Goal: Task Accomplishment & Management: Use online tool/utility

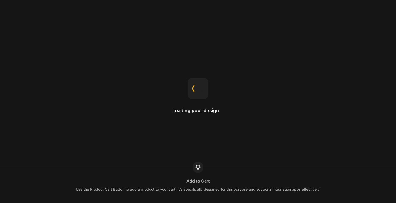
click at [169, 191] on div "Use the Product Cart Button to add a product to your cart. It’s specifically de…" at bounding box center [198, 189] width 244 height 6
click at [169, 191] on div "This is the page a visitor can land on after clicking on your ads or any link f…" at bounding box center [198, 189] width 160 height 6
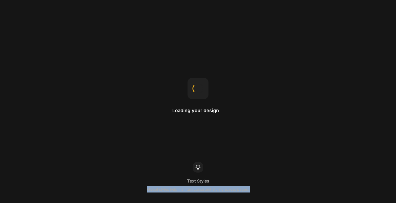
click at [151, 190] on div "Global styles help maintain consistent styling across pages." at bounding box center [198, 189] width 102 height 6
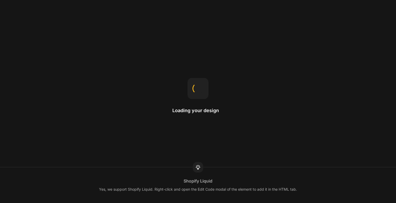
click at [161, 188] on div "Yes, we support Shopify Liquid. Right-click and open the Edit Code modal of the…" at bounding box center [198, 189] width 198 height 6
click at [159, 174] on div "Drag-n-drop Just hold an element and move it around to organize the layout as d…" at bounding box center [198, 185] width 396 height 36
click at [159, 174] on div "Image proportion The aspect ratio of an image is the ratio of its width to its …" at bounding box center [198, 185] width 396 height 36
click at [159, 174] on div "Landing page This is the page a visitor can land on after clicking on your ads …" at bounding box center [198, 185] width 396 height 36
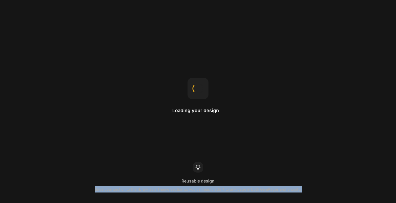
click at [159, 174] on div "Reusable design Save your section to the library as a Theme Section so you can …" at bounding box center [198, 185] width 396 height 36
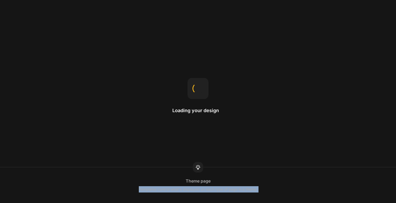
click at [167, 187] on div "Templates control what's displayed on each type of page in a theme." at bounding box center [198, 189] width 119 height 6
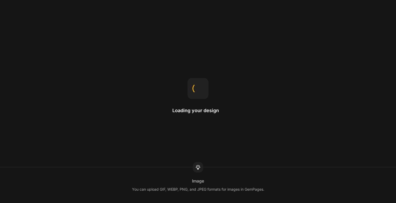
click at [167, 187] on div "You can upload GIF, WEBP, PNG, and JPEG formats for images in GemPages." at bounding box center [198, 189] width 132 height 6
click at [167, 187] on div "Use the Product Cart Button to add a product to your cart. It’s specifically de…" at bounding box center [198, 189] width 244 height 6
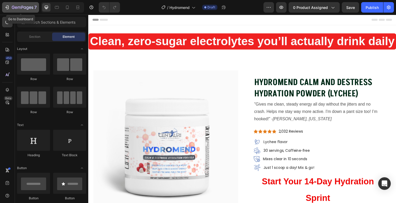
click at [2, 6] on button "7" at bounding box center [20, 7] width 37 height 10
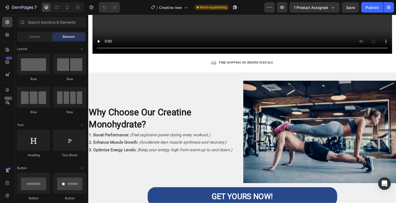
scroll to position [191, 0]
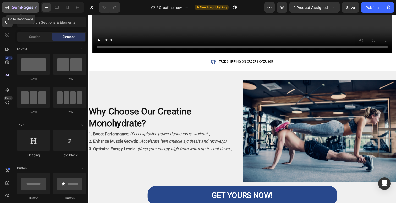
click at [15, 6] on icon "button" at bounding box center [22, 8] width 21 height 4
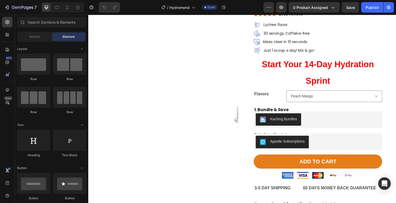
scroll to position [115, 0]
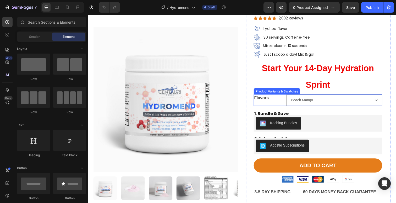
click at [284, 103] on legend "Flavors" at bounding box center [272, 99] width 31 height 7
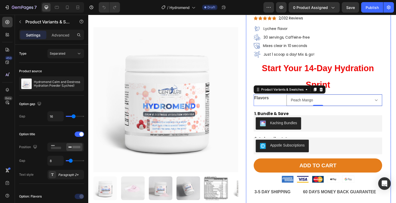
click at [301, 109] on div "Hydromend Calm and Destress Hydration Powder (Lychee) Product Title "Gives me c…" at bounding box center [322, 147] width 131 height 370
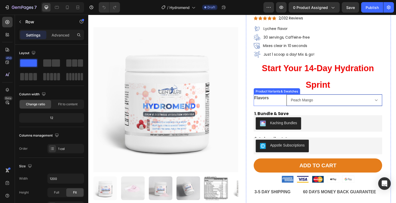
click at [305, 102] on select "Peach Mango Lemonade Passion Fruit Match Green Tea" at bounding box center [340, 102] width 98 height 12
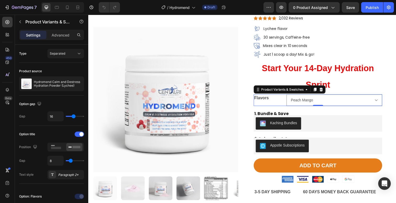
click at [269, 100] on legend "Flavors" at bounding box center [272, 99] width 31 height 7
click at [71, 57] on button "Separated" at bounding box center [65, 53] width 37 height 9
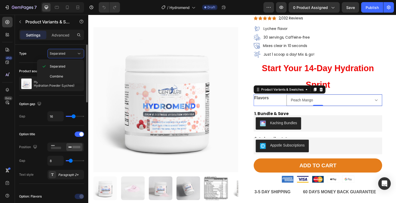
click at [39, 55] on div "Type Separated" at bounding box center [51, 53] width 65 height 9
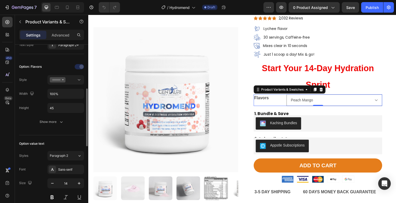
scroll to position [134, 0]
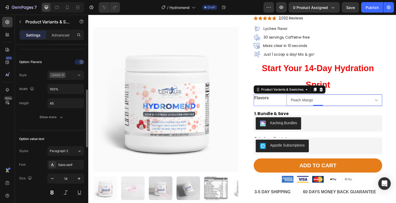
click at [62, 80] on div "Option: Flavors Style Width 100% Height 45 Show more" at bounding box center [51, 90] width 65 height 64
click at [65, 78] on button at bounding box center [65, 74] width 37 height 9
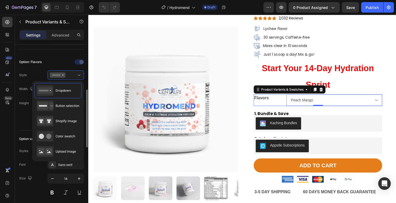
click at [24, 123] on div "Option: Flavors Style Width 100% Height 45 Show more" at bounding box center [51, 89] width 65 height 72
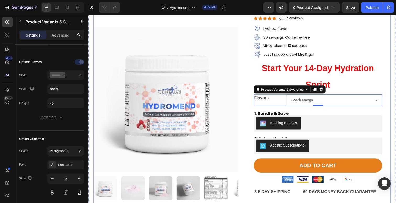
click at [248, 74] on div "Hydromend Calm and Destress Hydration Powder (Lychee) Product Title Icon Icon I…" at bounding box center [246, 147] width 304 height 382
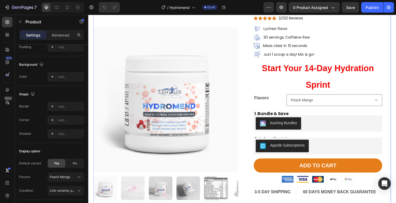
scroll to position [0, 0]
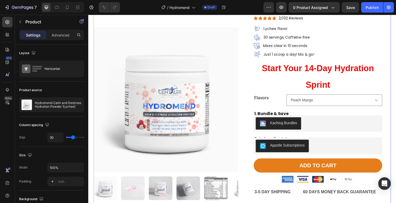
click at [245, 78] on div "Hydromend Calm and Destress Hydration Powder (Lychee) Product Title Icon Icon I…" at bounding box center [246, 147] width 304 height 382
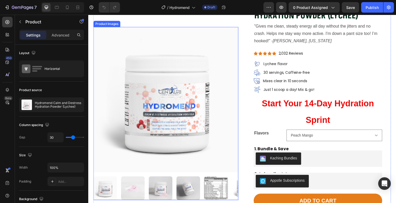
scroll to position [83, 0]
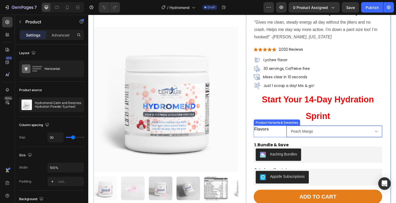
click at [296, 132] on select "Peach Mango Lemonade Passion Fruit Match Green Tea" at bounding box center [340, 134] width 98 height 12
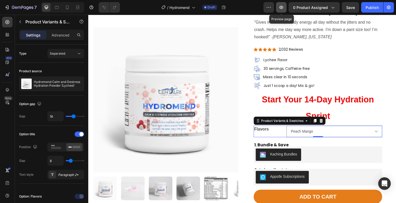
click at [283, 9] on icon "button" at bounding box center [281, 7] width 5 height 5
click at [268, 132] on legend "Flavors" at bounding box center [272, 131] width 31 height 7
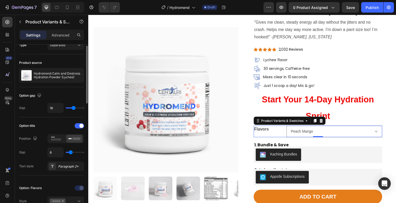
scroll to position [0, 0]
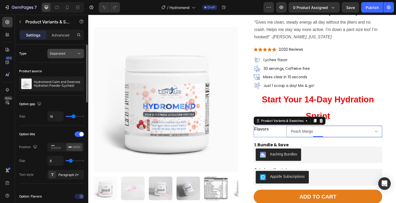
click at [55, 49] on button "Separated" at bounding box center [65, 53] width 37 height 9
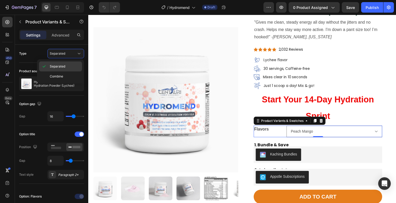
click at [55, 71] on div "Separated" at bounding box center [60, 66] width 43 height 10
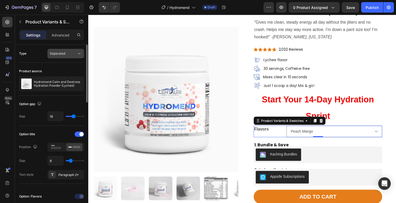
click at [53, 53] on span "Separated" at bounding box center [57, 53] width 15 height 4
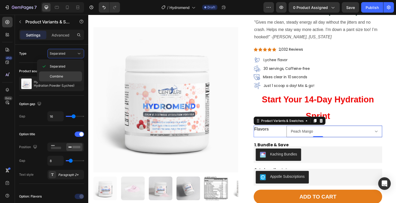
click at [50, 72] on div "Combine" at bounding box center [60, 76] width 43 height 10
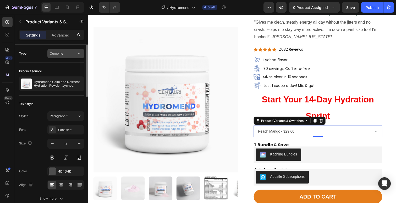
click at [54, 51] on span "Combine" at bounding box center [56, 53] width 13 height 5
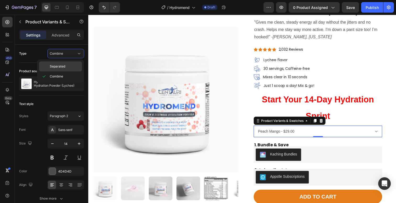
click at [53, 61] on div "Separated" at bounding box center [60, 66] width 43 height 10
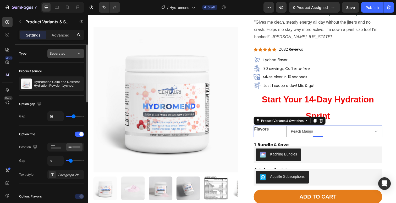
click at [53, 55] on span "Separated" at bounding box center [57, 53] width 15 height 5
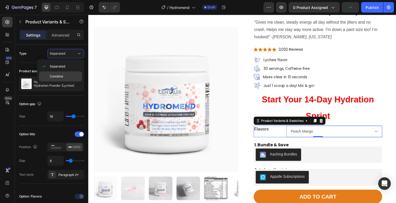
click at [49, 72] on div "Combine" at bounding box center [60, 76] width 43 height 10
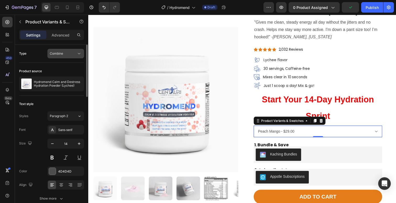
click at [52, 57] on button "Combine" at bounding box center [65, 53] width 37 height 9
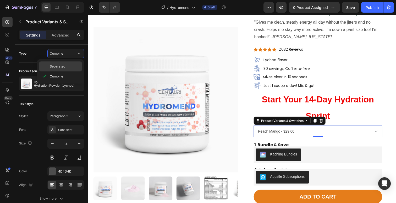
click at [52, 67] on span "Separated" at bounding box center [57, 66] width 15 height 5
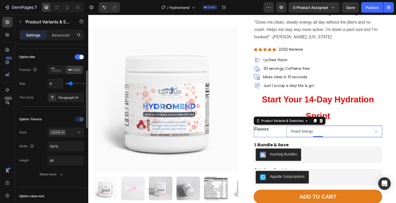
scroll to position [77, 0]
click at [62, 70] on icon at bounding box center [56, 70] width 12 height 6
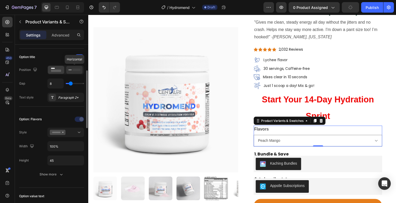
click at [73, 73] on div at bounding box center [74, 70] width 16 height 8
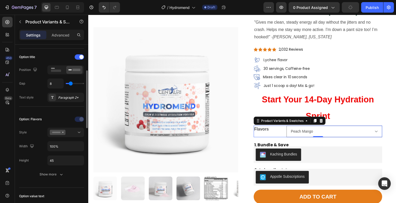
click at [53, 74] on div at bounding box center [65, 69] width 37 height 9
click at [51, 69] on rect at bounding box center [56, 70] width 10 height 2
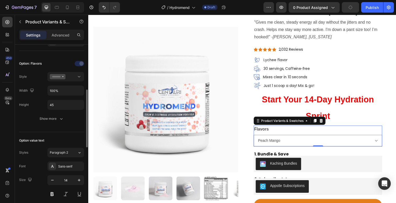
scroll to position [134, 0]
click at [70, 80] on div "Option: Flavors Style Width 100% Height 45 Show more" at bounding box center [51, 90] width 65 height 64
click at [66, 78] on div at bounding box center [66, 75] width 32 height 5
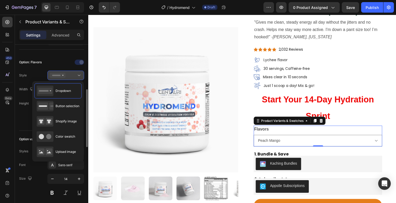
click at [58, 76] on icon at bounding box center [58, 75] width 16 height 5
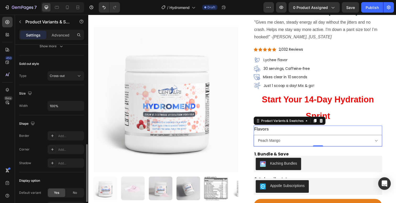
scroll to position [295, 0]
click at [58, 131] on div "Add..." at bounding box center [65, 134] width 37 height 9
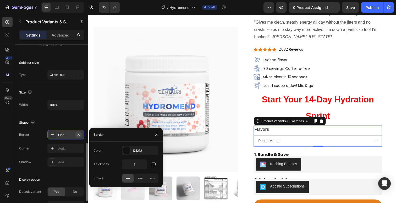
click at [78, 133] on icon "button" at bounding box center [78, 134] width 4 height 4
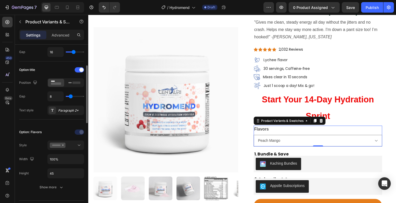
scroll to position [63, 0]
click at [60, 144] on icon at bounding box center [58, 145] width 16 height 5
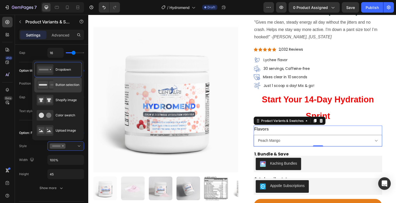
click at [55, 90] on div "Button selection" at bounding box center [57, 84] width 47 height 15
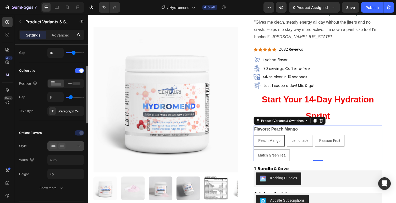
click at [61, 141] on button at bounding box center [65, 145] width 37 height 9
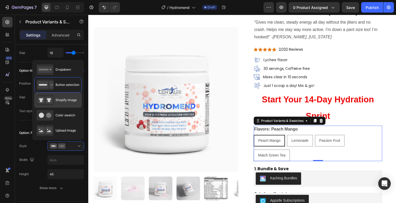
click at [53, 96] on icon at bounding box center [45, 100] width 17 height 10
type input "64"
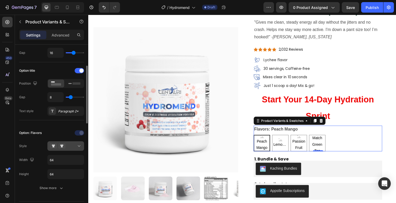
click at [64, 143] on icon at bounding box center [61, 145] width 7 height 5
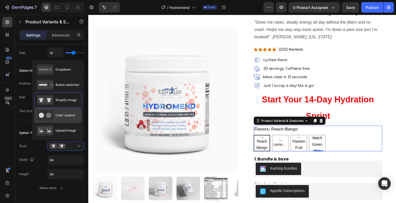
click at [49, 115] on circle at bounding box center [48, 114] width 5 height 5
type input "45"
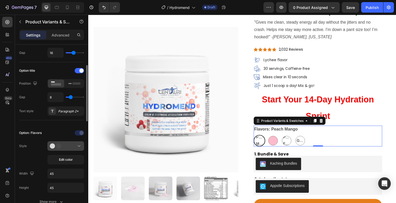
click at [57, 145] on circle at bounding box center [58, 145] width 5 height 5
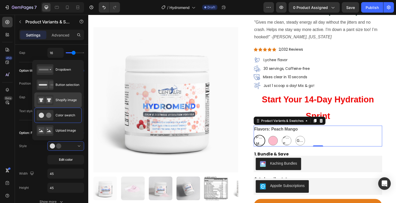
click at [56, 99] on span "Shopify image" at bounding box center [66, 99] width 21 height 5
type input "64"
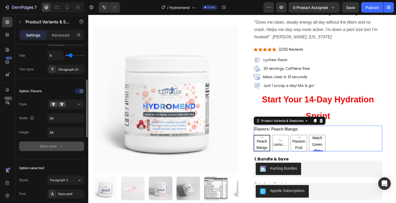
click at [52, 147] on div "Show more" at bounding box center [52, 145] width 24 height 5
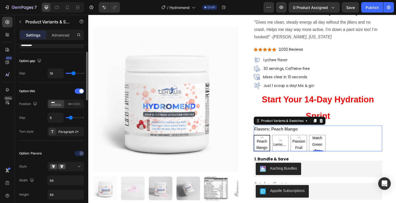
scroll to position [32, 0]
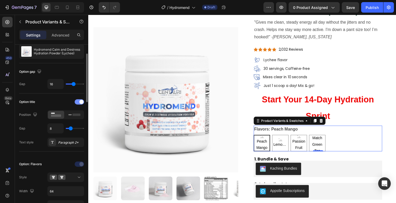
click at [80, 100] on div at bounding box center [79, 101] width 9 height 5
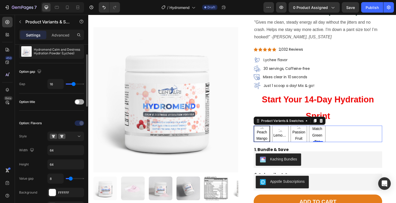
click at [80, 100] on div at bounding box center [79, 101] width 9 height 5
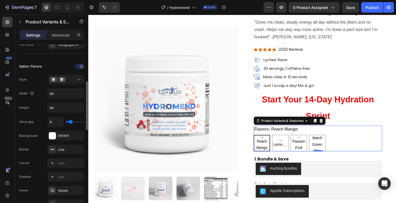
scroll to position [131, 0]
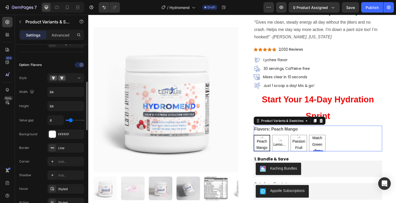
click at [59, 72] on div "Option: Flavors Style Width 64 Height 64 Value gap 8 Background FFFFFF Border L…" at bounding box center [51, 141] width 65 height 160
click at [63, 76] on icon at bounding box center [61, 77] width 7 height 5
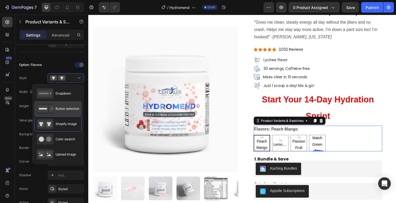
click at [58, 107] on span "Button selection" at bounding box center [68, 108] width 24 height 5
type input "45"
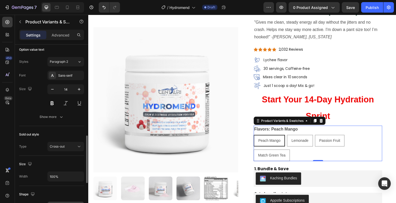
scroll to position [333, 0]
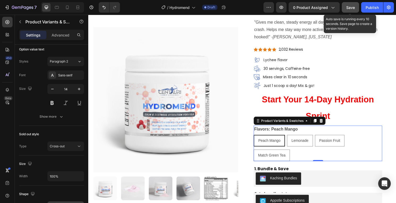
click at [344, 7] on button "Save" at bounding box center [350, 7] width 17 height 10
